Goal: Task Accomplishment & Management: Manage account settings

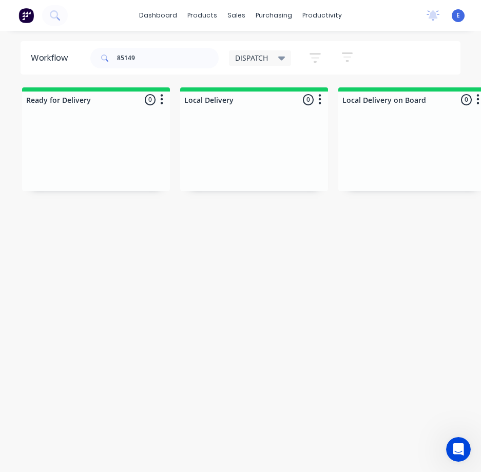
click at [146, 62] on input "85149" at bounding box center [168, 58] width 102 height 21
click at [147, 61] on input "85149" at bounding box center [168, 58] width 102 height 21
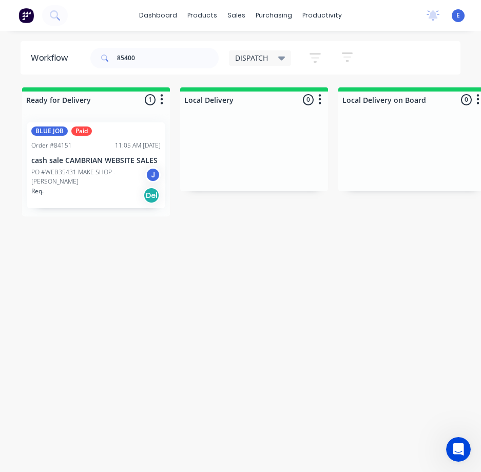
click at [86, 182] on p "PO #WEB35431 MAKE SHOP - [PERSON_NAME]" at bounding box center [88, 176] width 114 height 18
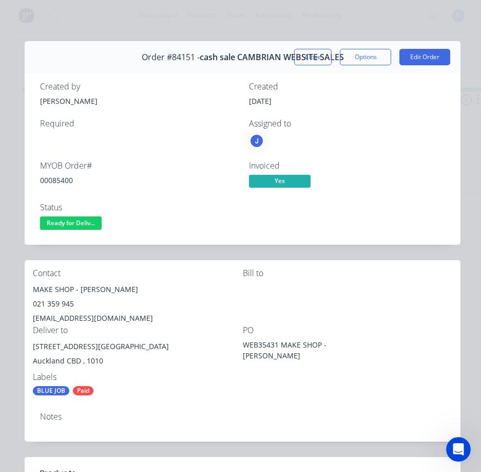
click at [63, 179] on div "00085400" at bounding box center [138, 180] width 197 height 11
copy div "00085400"
drag, startPoint x: 71, startPoint y: 291, endPoint x: 32, endPoint y: 293, distance: 38.6
click at [31, 294] on div "Contact MAKE SHOP - [PERSON_NAME] 021 359 945 [EMAIL_ADDRESS][DOMAIN_NAME] Bill…" at bounding box center [243, 332] width 436 height 144
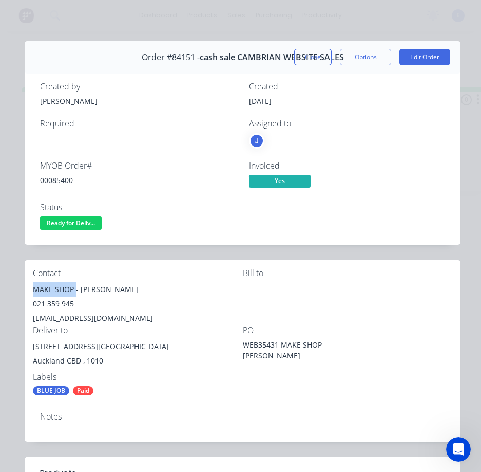
drag, startPoint x: 74, startPoint y: 288, endPoint x: 28, endPoint y: 292, distance: 46.9
click at [28, 292] on div "Contact MAKE SHOP - [PERSON_NAME] 021 359 945 [EMAIL_ADDRESS][DOMAIN_NAME] Bill…" at bounding box center [243, 332] width 436 height 144
copy div "MAKE SHOP"
drag, startPoint x: 79, startPoint y: 291, endPoint x: 107, endPoint y: 289, distance: 28.8
click at [137, 279] on div "Contact MAKE SHOP - [PERSON_NAME] 021 359 945 [EMAIL_ADDRESS][DOMAIN_NAME]" at bounding box center [138, 296] width 210 height 57
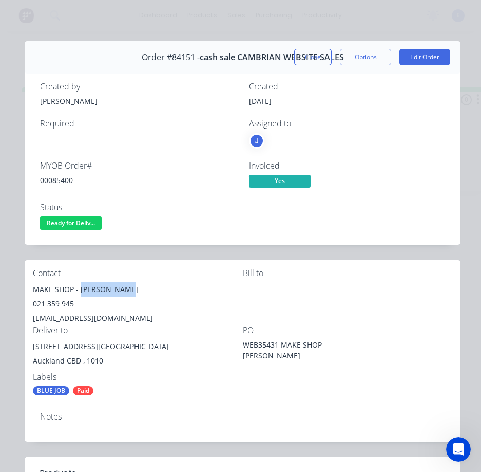
drag, startPoint x: 104, startPoint y: 290, endPoint x: 110, endPoint y: 288, distance: 6.4
copy div "[PERSON_NAME]"
click at [65, 302] on div "021 359 945" at bounding box center [138, 303] width 210 height 14
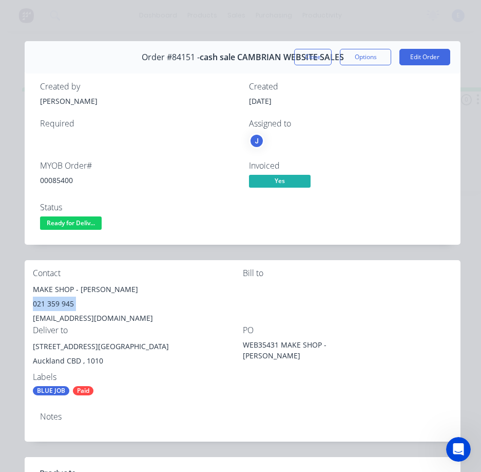
copy div "021 359 945"
click at [96, 324] on div "[EMAIL_ADDRESS][DOMAIN_NAME]" at bounding box center [138, 318] width 210 height 14
click at [95, 317] on div "[EMAIL_ADDRESS][DOMAIN_NAME]" at bounding box center [138, 318] width 210 height 14
click at [94, 317] on div "[EMAIL_ADDRESS][DOMAIN_NAME]" at bounding box center [138, 318] width 210 height 14
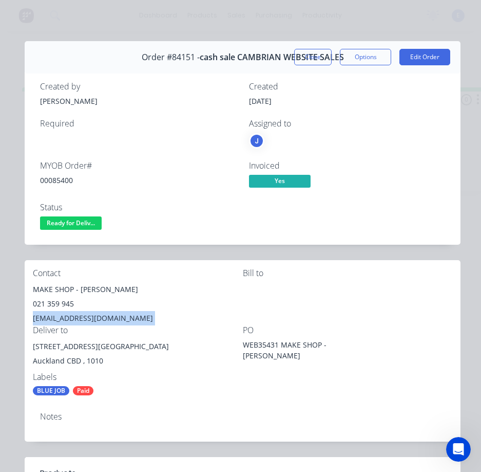
click at [94, 317] on div "[EMAIL_ADDRESS][DOMAIN_NAME]" at bounding box center [138, 318] width 210 height 14
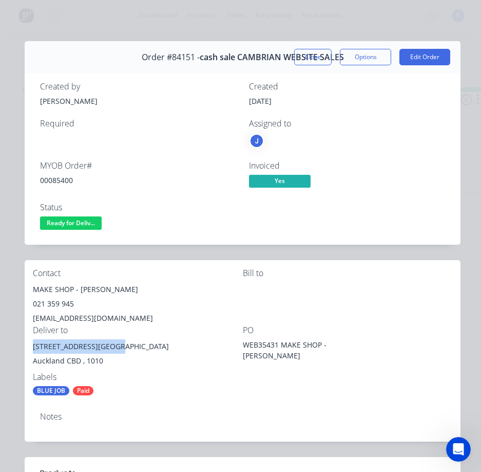
drag, startPoint x: 117, startPoint y: 347, endPoint x: 31, endPoint y: 347, distance: 86.3
click at [31, 347] on div "Contact MAKE SHOP - [PERSON_NAME] 021 359 945 [EMAIL_ADDRESS][DOMAIN_NAME] Bill…" at bounding box center [243, 332] width 436 height 144
copy div "[STREET_ADDRESS]"
click at [146, 370] on div "Contact MAKE SHOP - [PERSON_NAME] 021 359 945 [EMAIL_ADDRESS][DOMAIN_NAME] Bill…" at bounding box center [243, 332] width 436 height 144
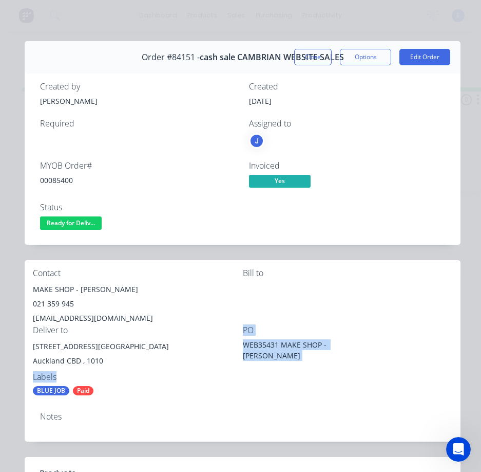
drag, startPoint x: 120, startPoint y: 347, endPoint x: 144, endPoint y: 347, distance: 24.2
click at [177, 339] on div "Deliver to [STREET_ADDRESS]" at bounding box center [138, 348] width 210 height 47
drag, startPoint x: 144, startPoint y: 347, endPoint x: 152, endPoint y: 347, distance: 7.7
copy div "Ground Floor"
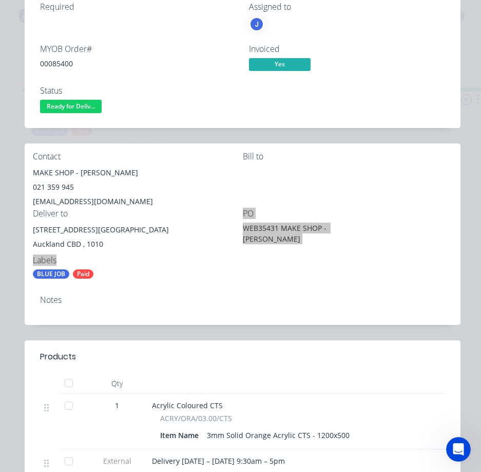
scroll to position [206, 0]
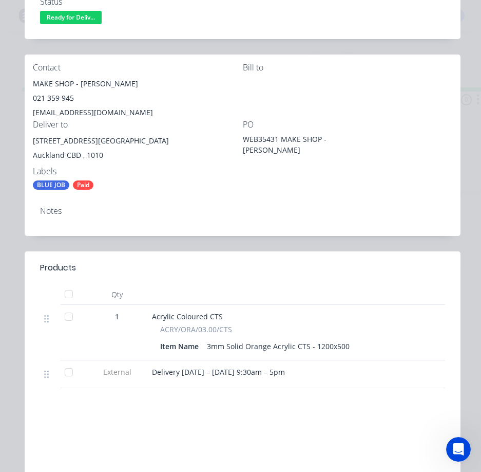
click at [248, 371] on span "Delivery [DATE] – [DATE] 9:30am – 5pm" at bounding box center [218, 372] width 133 height 10
copy span "Delivery [DATE] – [DATE] 9:30am – 5pm"
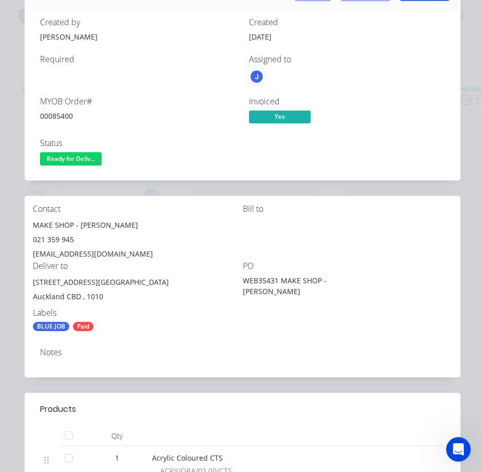
scroll to position [51, 0]
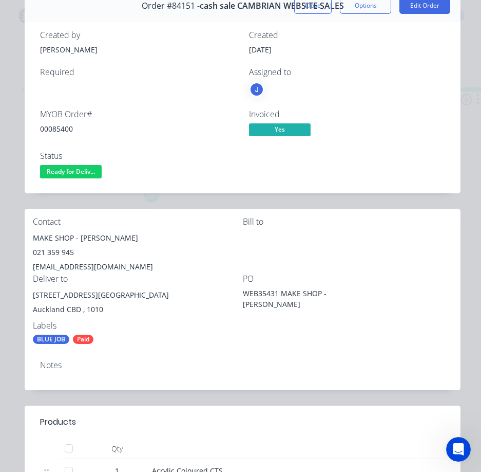
click at [57, 169] on span "Ready for Deliv..." at bounding box center [71, 171] width 62 height 13
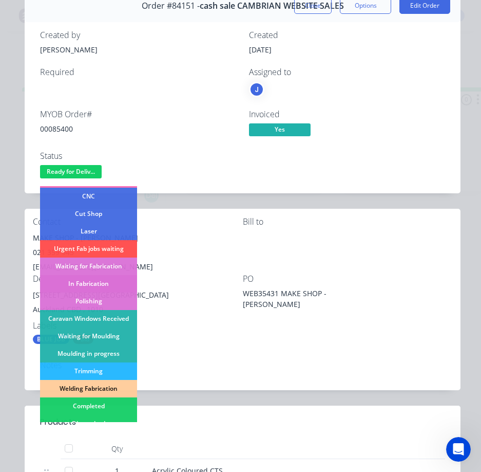
scroll to position [154, 0]
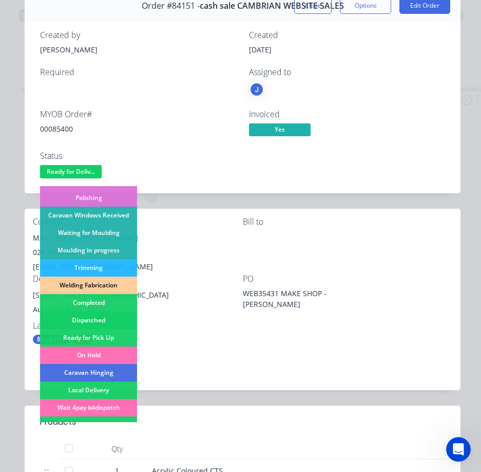
click at [108, 313] on div "Dispatched" at bounding box center [88, 319] width 97 height 17
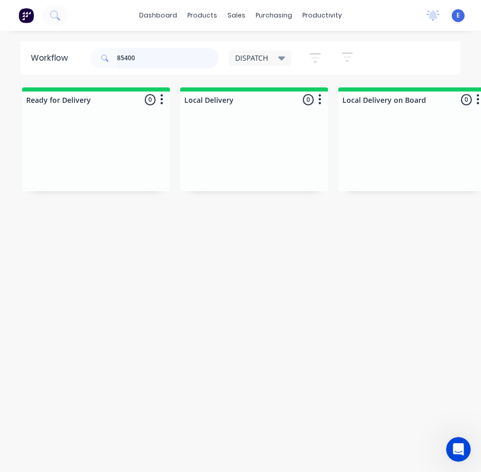
click at [172, 57] on input "85400" at bounding box center [168, 58] width 102 height 21
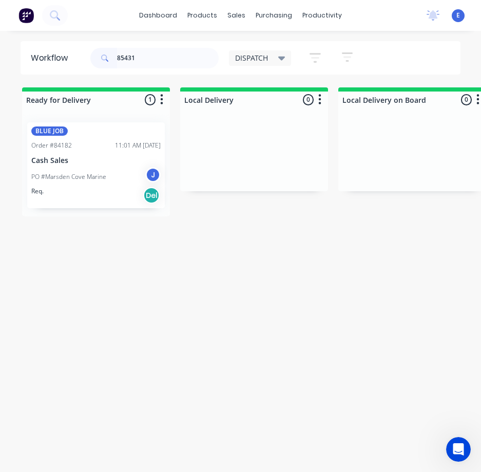
click at [119, 199] on div "Req. Del" at bounding box center [95, 194] width 129 height 17
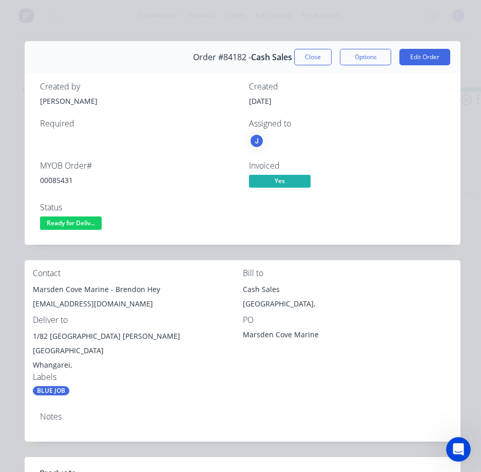
click at [66, 176] on div "00085431" at bounding box center [138, 180] width 197 height 11
click at [67, 177] on div "00085431" at bounding box center [138, 180] width 197 height 11
copy div "00085431"
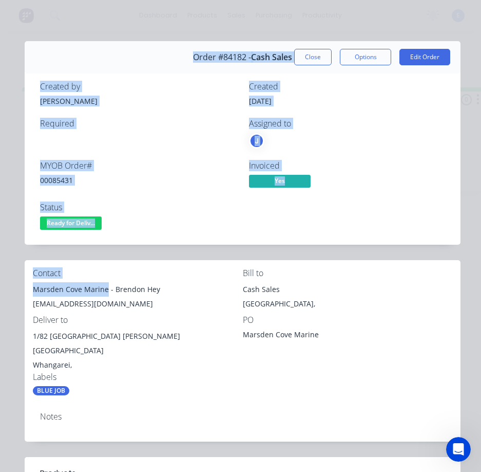
drag, startPoint x: 106, startPoint y: 292, endPoint x: 27, endPoint y: 289, distance: 78.7
click at [23, 288] on div "Order details Collaborate Checklists 0/0 Tracking Linked Orders Timeline Profit…" at bounding box center [240, 394] width 461 height 707
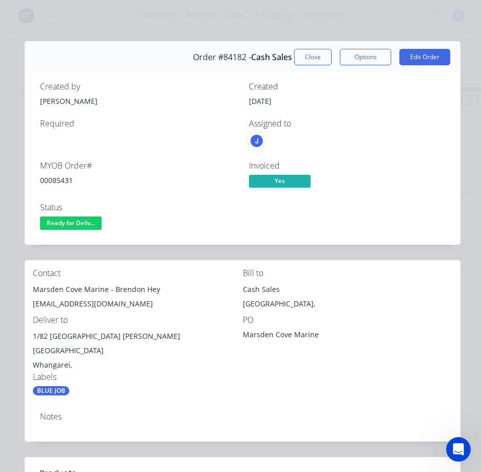
click at [113, 294] on div "Marsden Cove Marine - Brendon Hey" at bounding box center [138, 289] width 210 height 14
drag, startPoint x: 106, startPoint y: 286, endPoint x: 32, endPoint y: 295, distance: 74.1
click at [32, 295] on div "Contact [GEOGRAPHIC_DATA] - Brendon Hey [PERSON_NAME][EMAIL_ADDRESS][DOMAIN_NAM…" at bounding box center [243, 332] width 436 height 144
copy div "Marsden Cove Marine"
drag, startPoint x: 112, startPoint y: 289, endPoint x: 166, endPoint y: 284, distance: 54.7
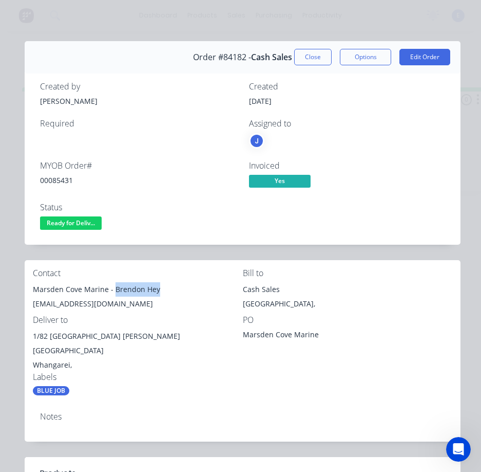
click at [166, 284] on div "Marsden Cove Marine - Brendon Hey" at bounding box center [138, 289] width 210 height 14
copy div "Brendon Hey"
drag, startPoint x: 135, startPoint y: 286, endPoint x: 139, endPoint y: 290, distance: 6.2
click at [74, 301] on div "[EMAIL_ADDRESS][DOMAIN_NAME]" at bounding box center [138, 303] width 210 height 14
click at [74, 300] on div "[EMAIL_ADDRESS][DOMAIN_NAME]" at bounding box center [138, 303] width 210 height 14
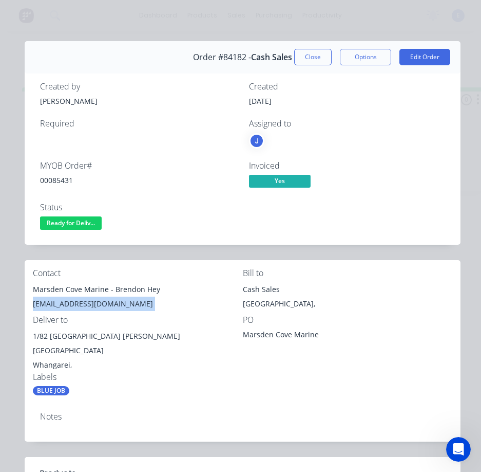
click at [74, 300] on div "[EMAIL_ADDRESS][DOMAIN_NAME]" at bounding box center [138, 303] width 210 height 14
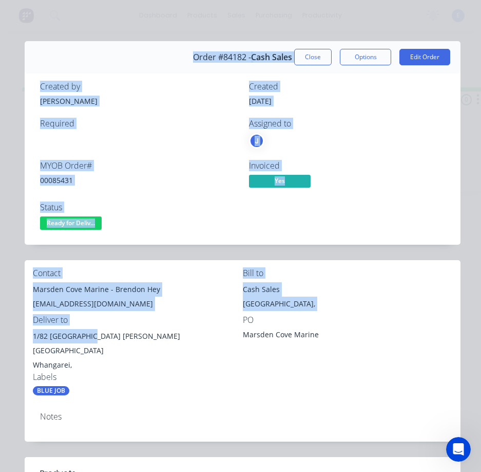
drag, startPoint x: 94, startPoint y: 338, endPoint x: 43, endPoint y: 339, distance: 50.9
click at [21, 339] on div "Order details Collaborate Checklists 0/0 Tracking Linked Orders Timeline Profit…" at bounding box center [240, 394] width 461 height 707
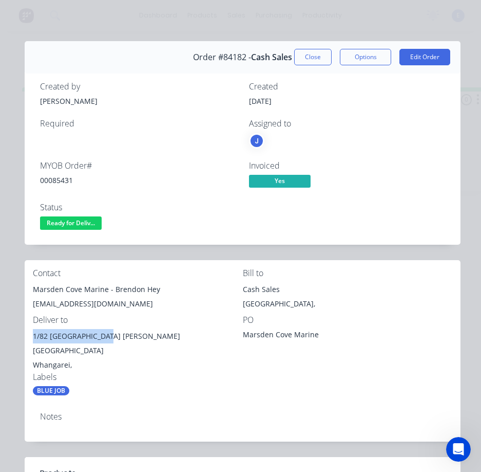
drag, startPoint x: 104, startPoint y: 335, endPoint x: 40, endPoint y: 335, distance: 63.7
click at [30, 338] on div "Contact [GEOGRAPHIC_DATA] - Brendon Hey [PERSON_NAME][EMAIL_ADDRESS][DOMAIN_NAM…" at bounding box center [243, 332] width 436 height 144
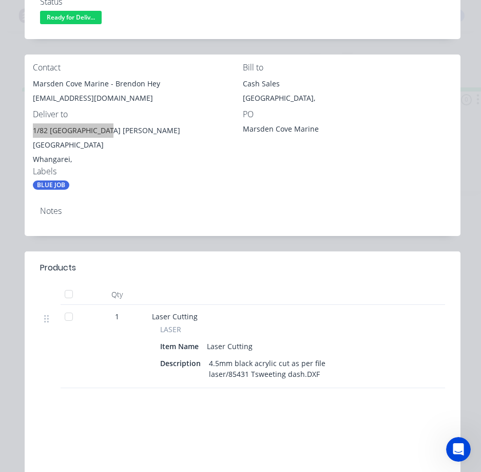
scroll to position [0, 0]
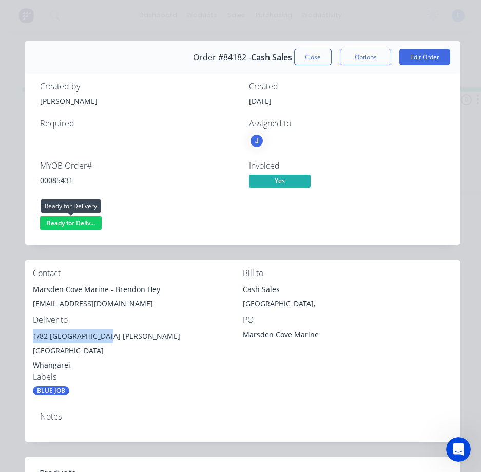
click at [89, 222] on span "Ready for Deliv..." at bounding box center [71, 222] width 62 height 13
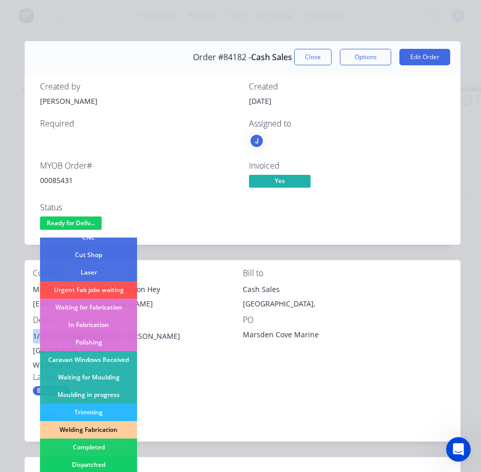
scroll to position [154, 0]
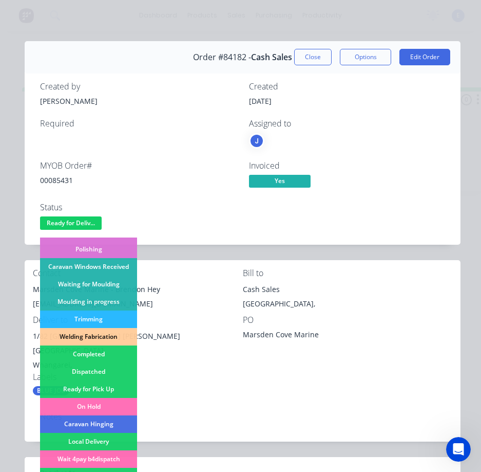
click at [71, 365] on div "Dispatched" at bounding box center [88, 371] width 97 height 17
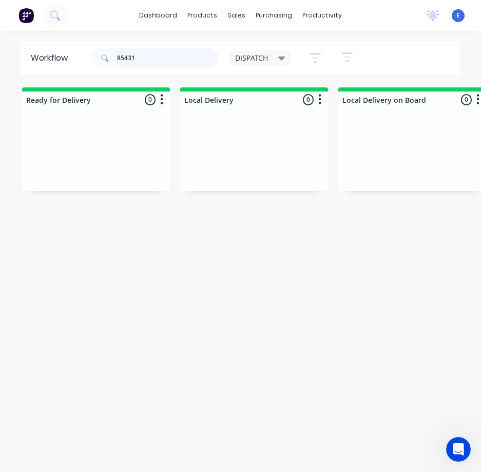
click at [162, 66] on input "85431" at bounding box center [168, 58] width 102 height 21
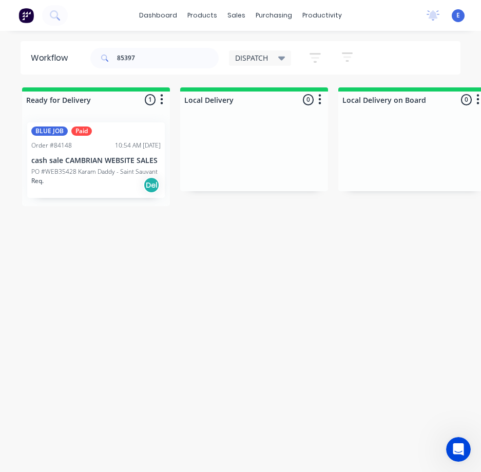
click at [118, 179] on div "Req. Del" at bounding box center [95, 184] width 129 height 17
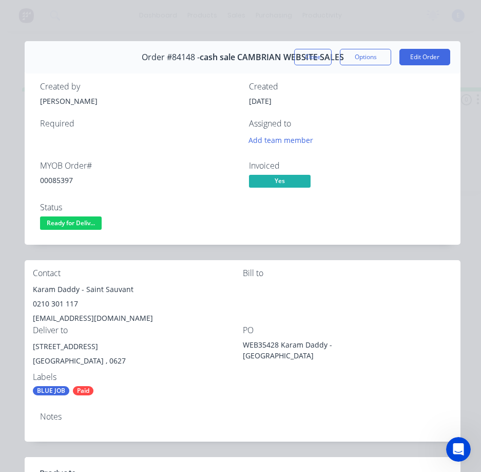
click at [65, 182] on div "00085397" at bounding box center [138, 180] width 197 height 11
drag, startPoint x: 70, startPoint y: 291, endPoint x: 29, endPoint y: 294, distance: 41.2
click at [29, 294] on div "Contact Karam Daddy - [GEOGRAPHIC_DATA] 0210 301 117 [EMAIL_ADDRESS][DOMAIN_NAM…" at bounding box center [243, 332] width 436 height 144
drag, startPoint x: 85, startPoint y: 290, endPoint x: 151, endPoint y: 293, distance: 65.8
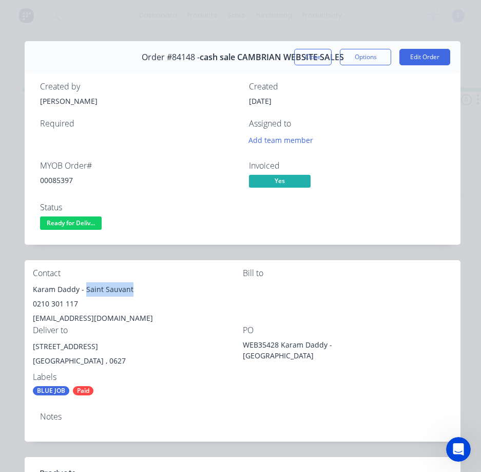
click at [151, 293] on div "Karam Daddy - Saint Sauvant" at bounding box center [138, 289] width 210 height 14
click at [58, 300] on div "0210 301 117" at bounding box center [138, 303] width 210 height 14
click at [82, 318] on div "[EMAIL_ADDRESS][DOMAIN_NAME]" at bounding box center [138, 318] width 210 height 14
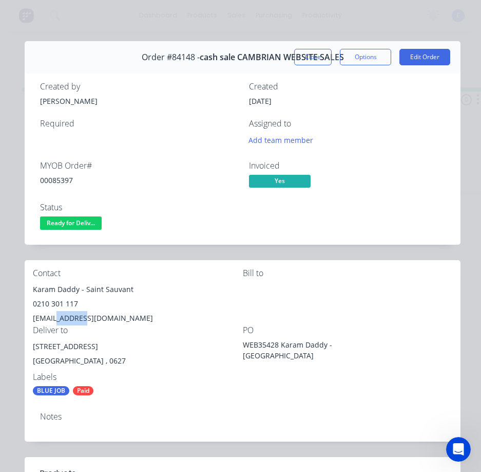
click at [82, 318] on div "[EMAIL_ADDRESS][DOMAIN_NAME]" at bounding box center [138, 318] width 210 height 14
drag, startPoint x: 92, startPoint y: 344, endPoint x: 34, endPoint y: 350, distance: 58.3
click at [30, 353] on div "Contact Karam Daddy - [GEOGRAPHIC_DATA] 0210 301 117 [EMAIL_ADDRESS][DOMAIN_NAM…" at bounding box center [243, 332] width 436 height 144
click at [77, 217] on span "Ready for Deliv..." at bounding box center [71, 222] width 62 height 13
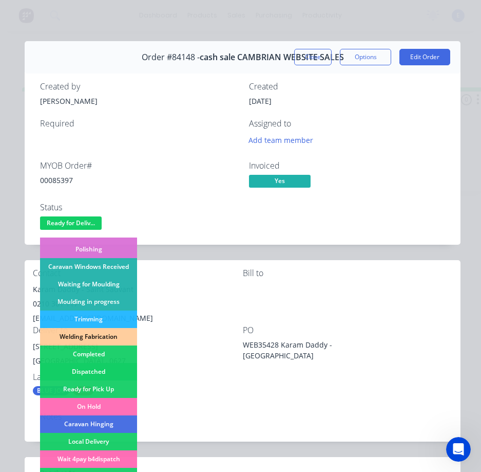
click at [115, 368] on div "Dispatched" at bounding box center [88, 371] width 97 height 17
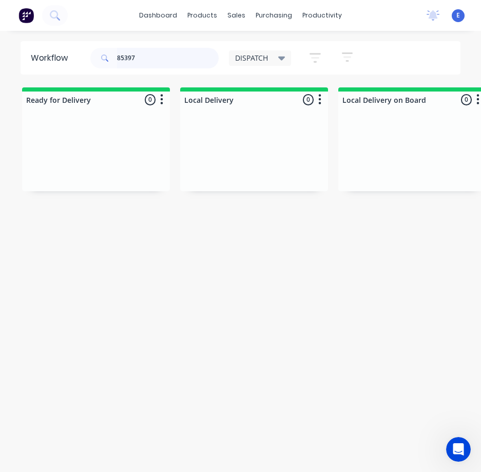
click at [150, 52] on input "85397" at bounding box center [168, 58] width 102 height 21
type input "85447"
click at [100, 177] on div "Req. Del" at bounding box center [95, 170] width 129 height 17
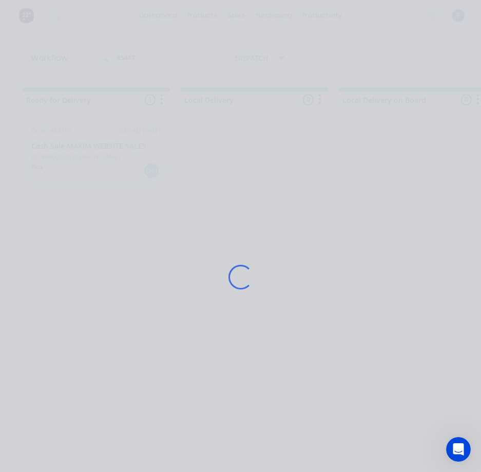
click at [100, 177] on div "Loading..." at bounding box center [240, 277] width 461 height 472
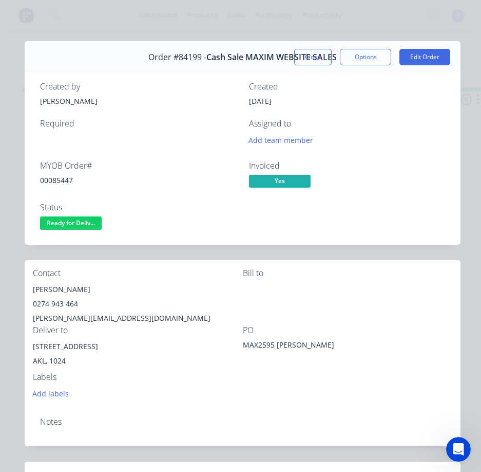
click at [55, 175] on div "00085447" at bounding box center [138, 180] width 197 height 11
click at [57, 180] on div "00085447" at bounding box center [138, 180] width 197 height 11
click at [58, 180] on div "00085447" at bounding box center [138, 180] width 197 height 11
click at [58, 179] on div "00085447" at bounding box center [138, 180] width 197 height 11
click at [56, 178] on div "00085447" at bounding box center [138, 180] width 197 height 11
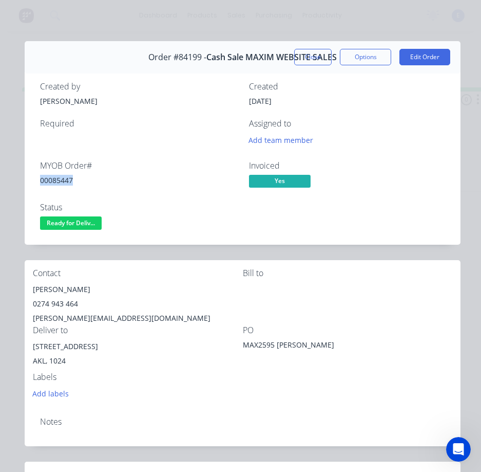
click at [56, 178] on div "00085447" at bounding box center [138, 180] width 197 height 11
click at [58, 285] on div "[PERSON_NAME]" at bounding box center [138, 289] width 210 height 14
click at [53, 300] on div "0274 943 464" at bounding box center [138, 303] width 210 height 14
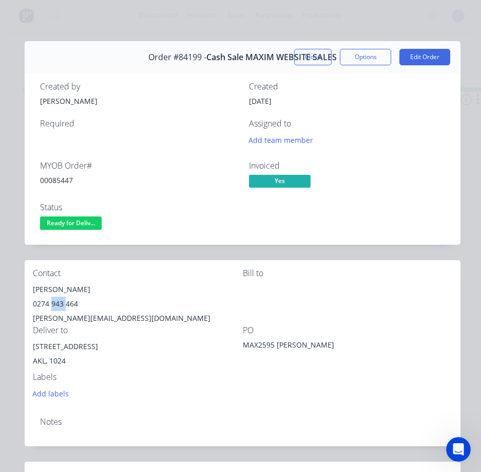
click at [52, 300] on div "0274 943 464" at bounding box center [138, 303] width 210 height 14
click at [92, 317] on div "[PERSON_NAME][EMAIL_ADDRESS][DOMAIN_NAME]" at bounding box center [138, 318] width 210 height 14
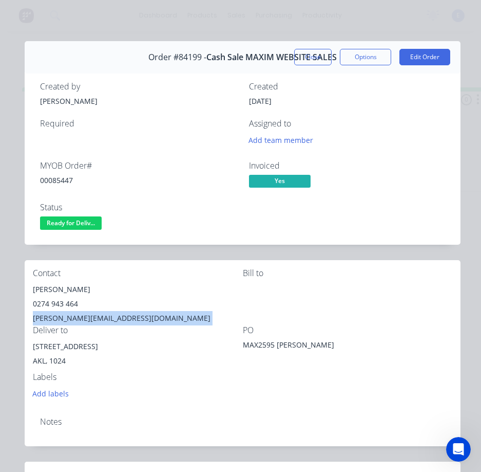
click at [92, 317] on div "[PERSON_NAME][EMAIL_ADDRESS][DOMAIN_NAME]" at bounding box center [138, 318] width 210 height 14
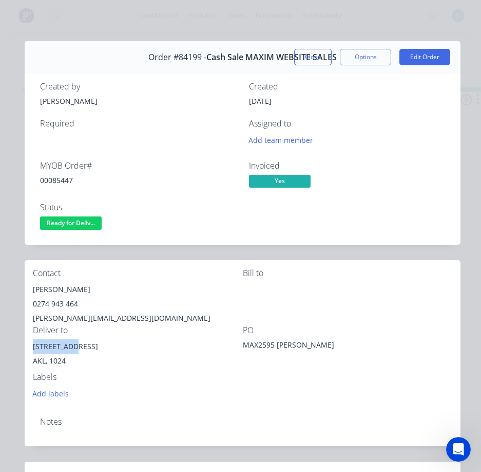
drag, startPoint x: 68, startPoint y: 346, endPoint x: 31, endPoint y: 344, distance: 37.1
click at [31, 344] on div "Contact [PERSON_NAME] 0274 943 464 [PERSON_NAME][EMAIL_ADDRESS][DOMAIN_NAME] [P…" at bounding box center [243, 334] width 436 height 148
click at [86, 220] on span "Ready for Deliv..." at bounding box center [71, 222] width 62 height 13
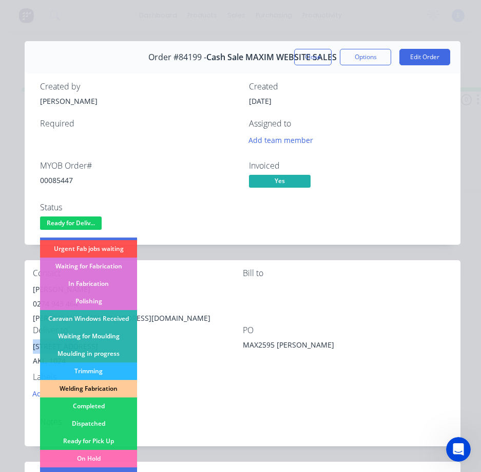
scroll to position [103, 0]
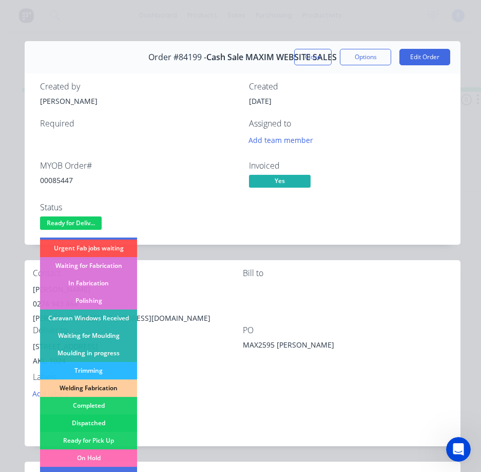
click at [111, 417] on div "Dispatched" at bounding box center [88, 422] width 97 height 17
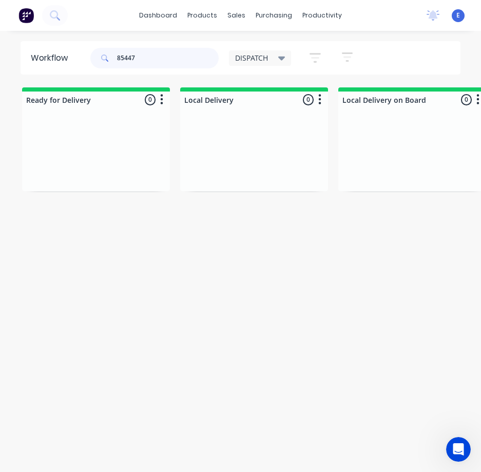
click at [160, 57] on input "85447" at bounding box center [168, 58] width 102 height 21
click at [154, 216] on div "Workflow DISPATCH Save new view None edit DISPATCH (Default) edit CUT SHOP edit…" at bounding box center [240, 256] width 481 height 431
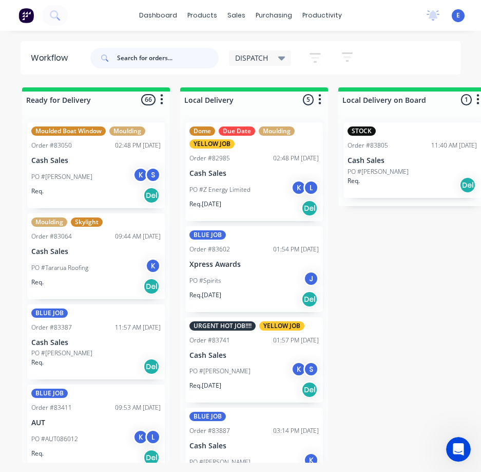
click at [163, 60] on input "text" at bounding box center [168, 58] width 102 height 21
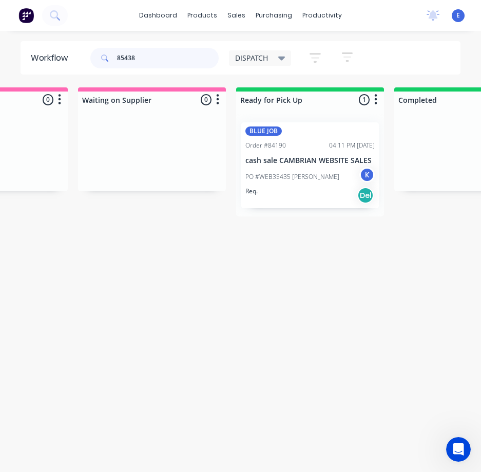
scroll to position [0, 1056]
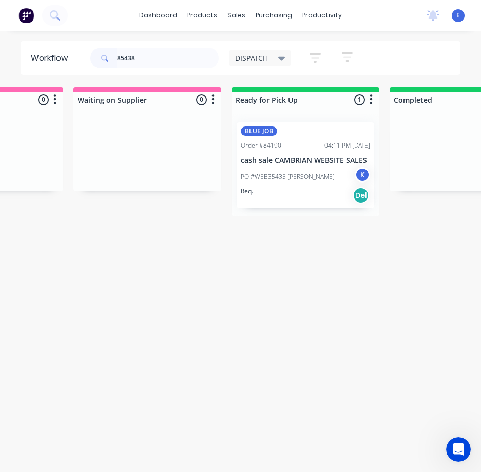
click at [289, 201] on div "Req. Del" at bounding box center [305, 194] width 129 height 17
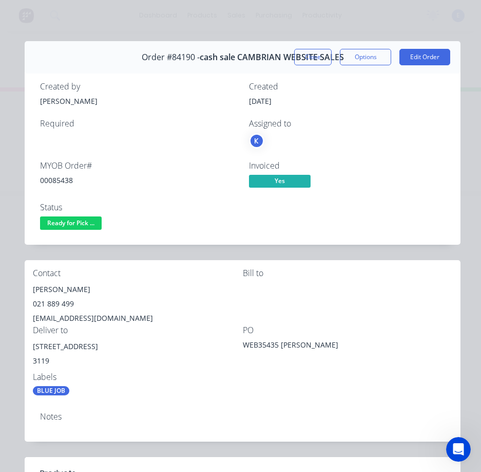
click at [60, 180] on div "00085438" at bounding box center [138, 180] width 197 height 11
click at [64, 287] on div "[PERSON_NAME]" at bounding box center [138, 289] width 210 height 14
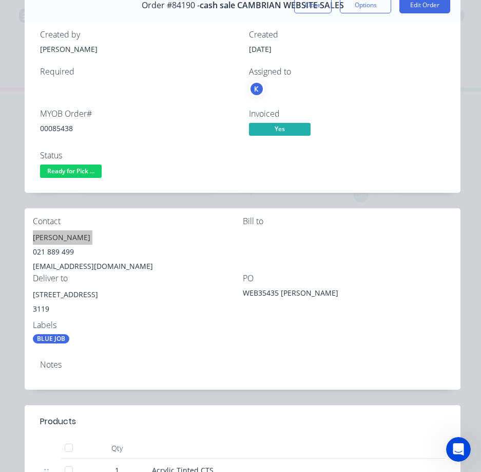
scroll to position [51, 0]
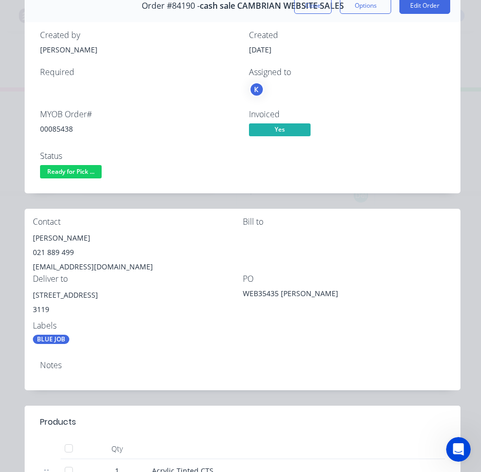
click at [55, 251] on div "021 889 499" at bounding box center [138, 252] width 210 height 14
click at [78, 263] on div "[EMAIL_ADDRESS][DOMAIN_NAME]" at bounding box center [138, 266] width 210 height 14
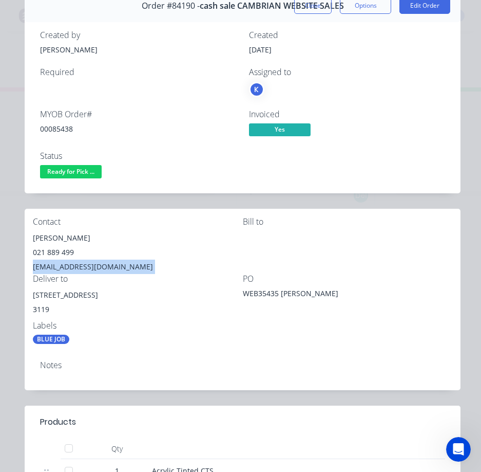
click at [78, 263] on div "[EMAIL_ADDRESS][DOMAIN_NAME]" at bounding box center [138, 266] width 210 height 14
drag, startPoint x: 107, startPoint y: 294, endPoint x: 31, endPoint y: 295, distance: 76.6
click at [31, 295] on div "Contact [PERSON_NAME] [PHONE_NUMBER] [EMAIL_ADDRESS][DOMAIN_NAME] [PERSON_NAME]…" at bounding box center [243, 281] width 436 height 144
click at [287, 327] on div "Contact [PERSON_NAME] [PHONE_NUMBER] [EMAIL_ADDRESS][DOMAIN_NAME] [PERSON_NAME]…" at bounding box center [243, 281] width 436 height 144
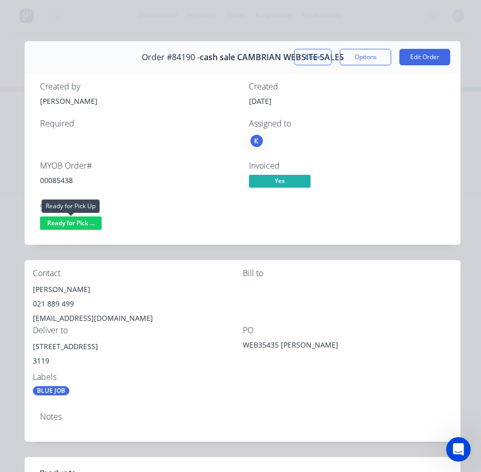
drag, startPoint x: 79, startPoint y: 219, endPoint x: 83, endPoint y: 231, distance: 12.8
click at [81, 220] on span "Ready for Pick ..." at bounding box center [71, 222] width 62 height 13
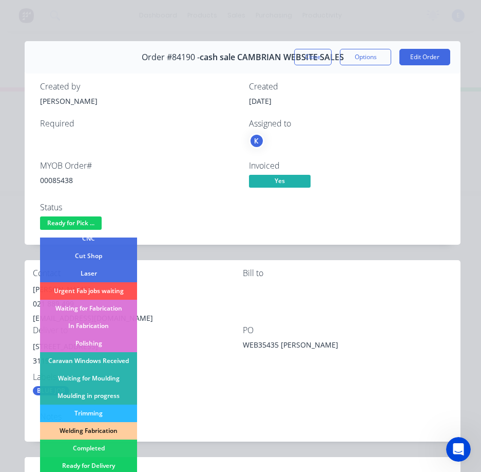
scroll to position [103, 0]
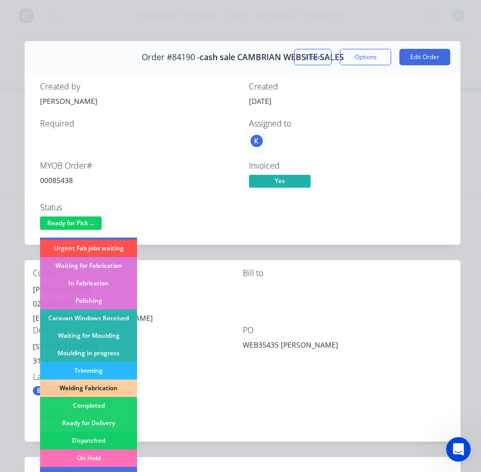
click at [106, 439] on div "Dispatched" at bounding box center [88, 440] width 97 height 17
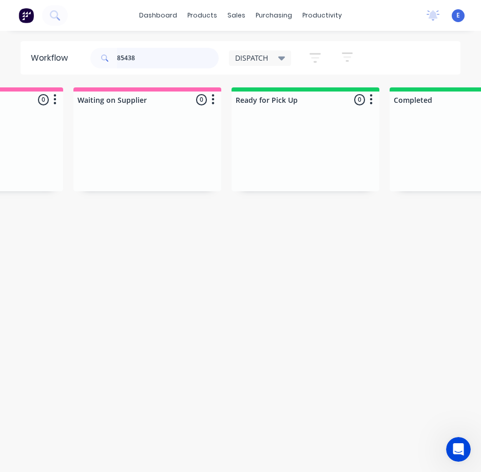
click at [138, 58] on input "85438" at bounding box center [168, 58] width 102 height 21
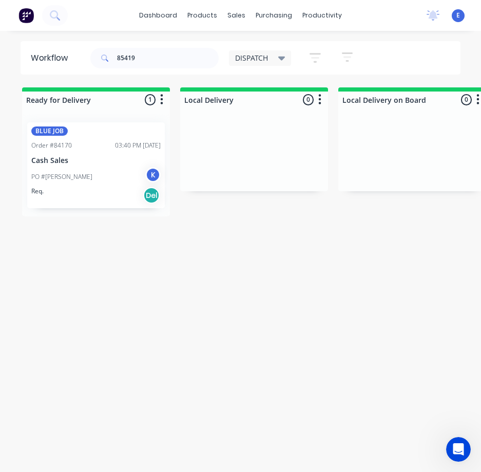
click at [90, 196] on div "Req. Del" at bounding box center [95, 194] width 129 height 17
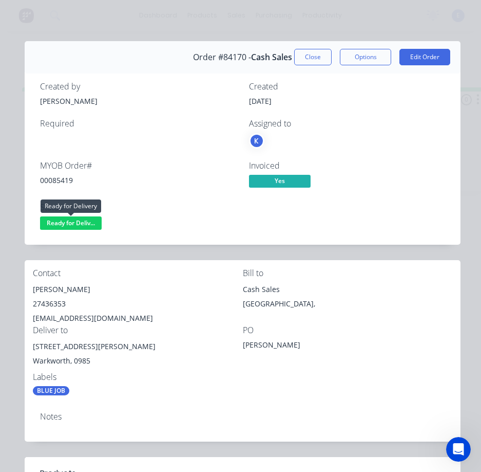
click at [55, 223] on span "Ready for Deliv..." at bounding box center [71, 222] width 62 height 13
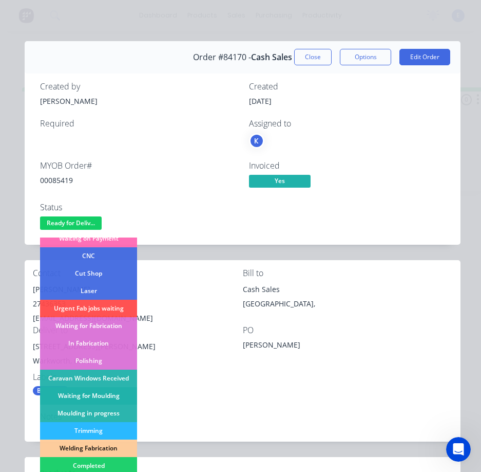
scroll to position [103, 0]
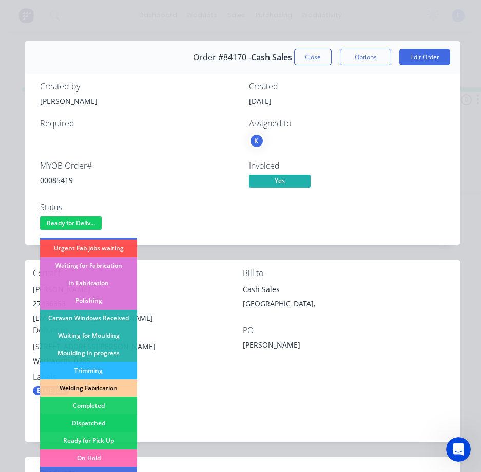
click at [96, 425] on div "Dispatched" at bounding box center [88, 422] width 97 height 17
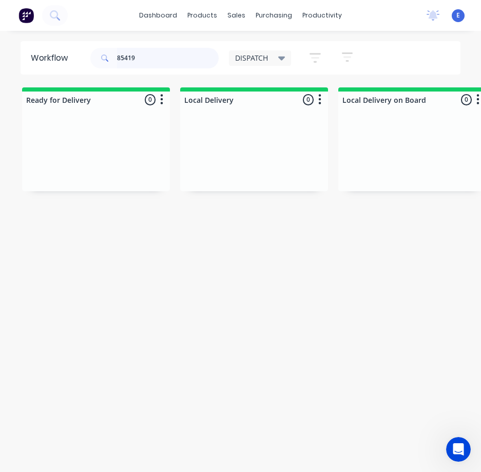
click at [157, 57] on input "85419" at bounding box center [168, 58] width 102 height 21
click at [158, 58] on input "85419" at bounding box center [168, 58] width 102 height 21
type input "85370"
click at [67, 201] on div "Req. Del" at bounding box center [95, 194] width 129 height 17
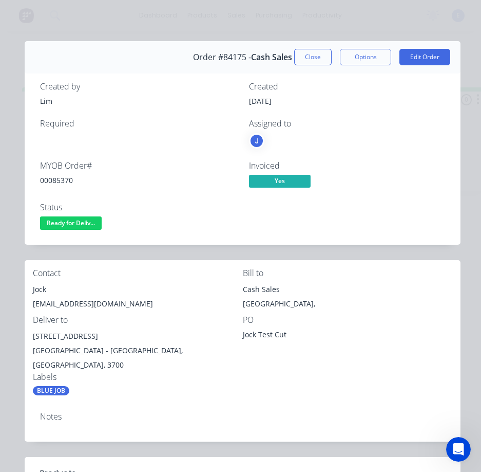
click at [58, 178] on div "00085370" at bounding box center [138, 180] width 197 height 11
click at [58, 177] on div "00085370" at bounding box center [138, 180] width 197 height 11
click at [56, 179] on div "00085370" at bounding box center [138, 180] width 197 height 11
click at [55, 179] on div "00085370" at bounding box center [138, 180] width 197 height 11
click at [43, 290] on div "Jock" at bounding box center [138, 289] width 210 height 14
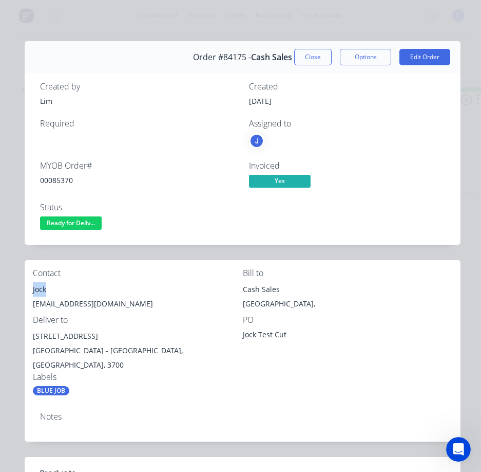
click at [44, 290] on div "Jock" at bounding box center [138, 289] width 210 height 14
click at [71, 304] on div "[EMAIL_ADDRESS][DOMAIN_NAME]" at bounding box center [138, 303] width 210 height 14
click at [72, 304] on div "[EMAIL_ADDRESS][DOMAIN_NAME]" at bounding box center [138, 303] width 210 height 14
drag, startPoint x: 83, startPoint y: 338, endPoint x: 32, endPoint y: 334, distance: 50.5
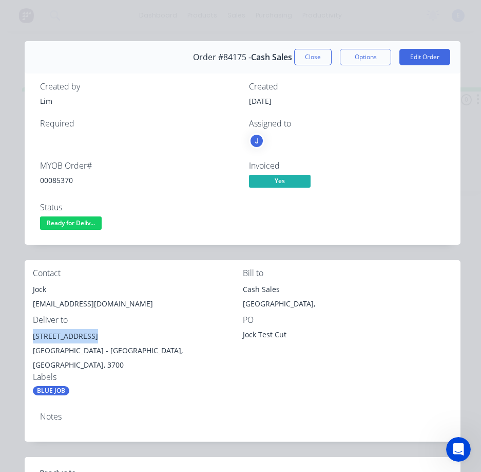
click at [32, 334] on div "Contact Jock [EMAIL_ADDRESS][DOMAIN_NAME] Bill to Cash Sales [GEOGRAPHIC_DATA],…" at bounding box center [243, 332] width 436 height 144
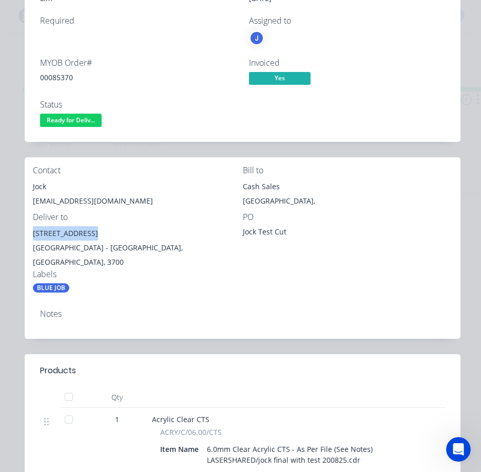
drag, startPoint x: 120, startPoint y: 235, endPoint x: 84, endPoint y: 239, distance: 35.6
click at [84, 239] on div "[STREET_ADDRESS]" at bounding box center [138, 233] width 210 height 14
drag, startPoint x: 195, startPoint y: 273, endPoint x: 191, endPoint y: 266, distance: 8.3
click at [193, 269] on div "Labels BLUE JOB" at bounding box center [138, 280] width 210 height 23
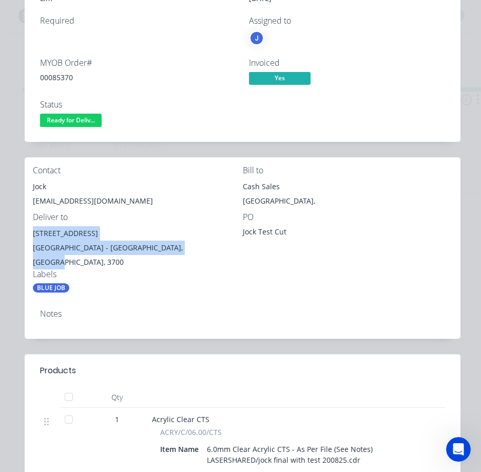
drag, startPoint x: 192, startPoint y: 249, endPoint x: 31, endPoint y: 231, distance: 161.2
click at [31, 231] on div "Contact Jock [EMAIL_ADDRESS][DOMAIN_NAME] Bill to Cash Sales [GEOGRAPHIC_DATA],…" at bounding box center [243, 229] width 436 height 144
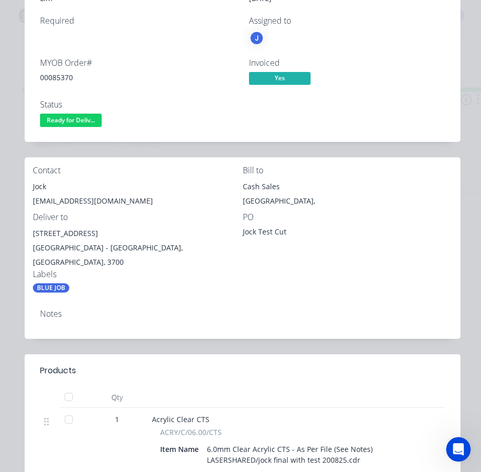
click at [147, 283] on div "BLUE JOB" at bounding box center [138, 287] width 210 height 9
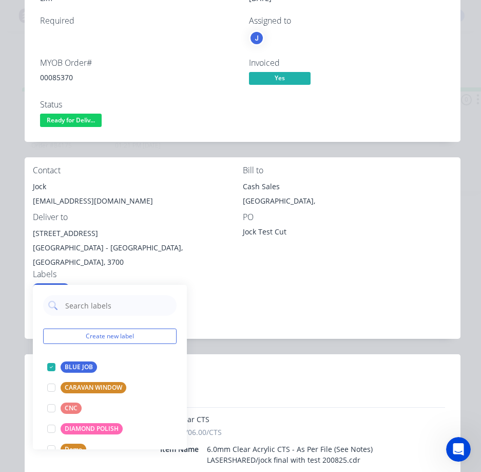
click at [301, 320] on div "Notes" at bounding box center [243, 320] width 436 height 38
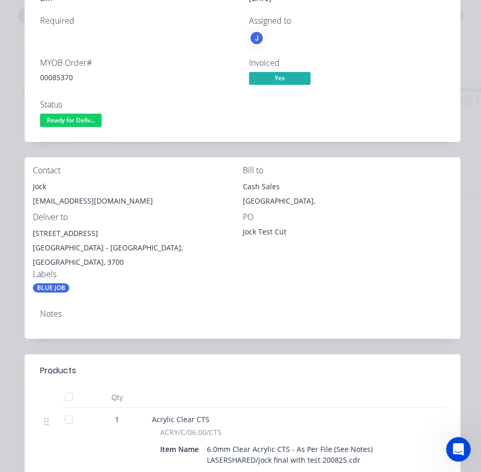
drag, startPoint x: 83, startPoint y: 232, endPoint x: 117, endPoint y: 235, distance: 33.6
click at [123, 232] on div "[STREET_ADDRESS]" at bounding box center [138, 233] width 210 height 14
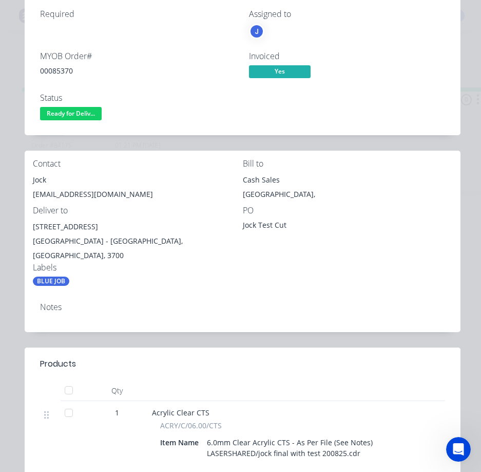
scroll to position [51, 0]
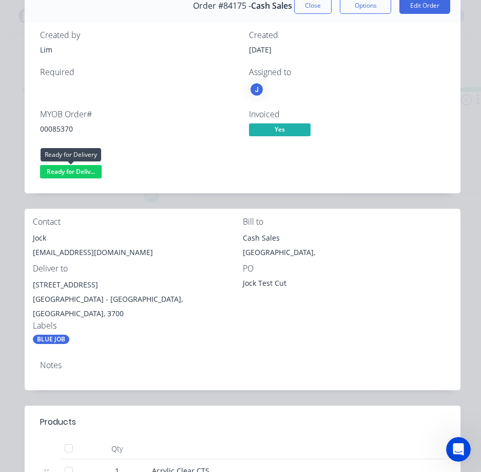
click at [71, 175] on span "Ready for Deliv..." at bounding box center [71, 171] width 62 height 13
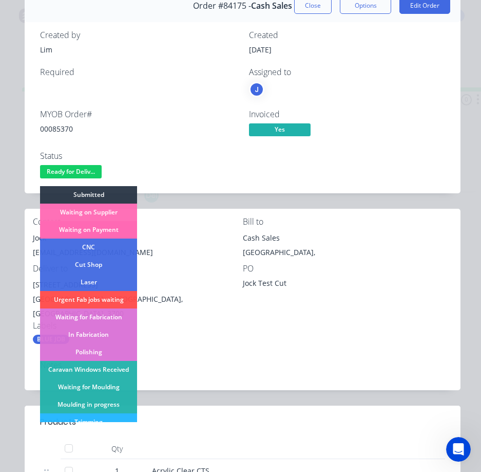
scroll to position [103, 0]
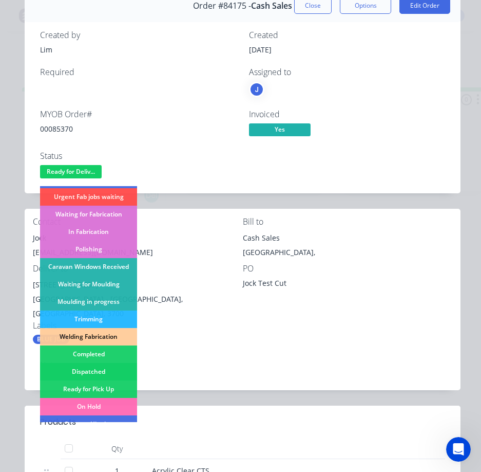
click at [117, 366] on div "Dispatched" at bounding box center [88, 371] width 97 height 17
